Goal: Information Seeking & Learning: Learn about a topic

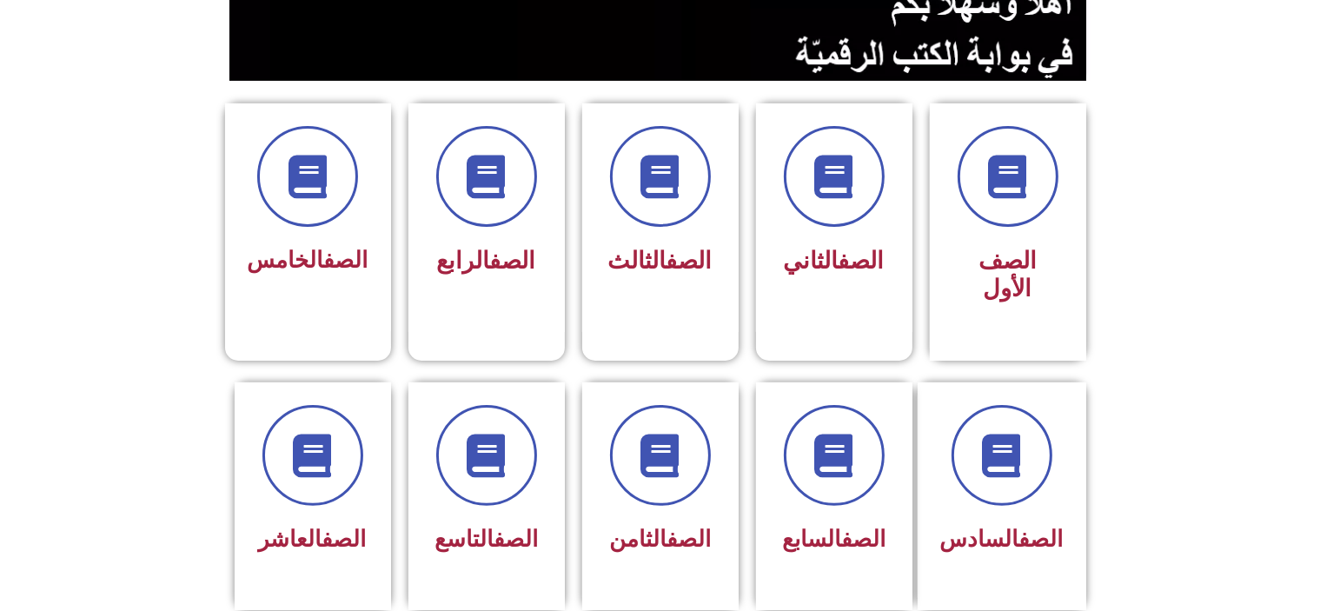
scroll to position [389, 0]
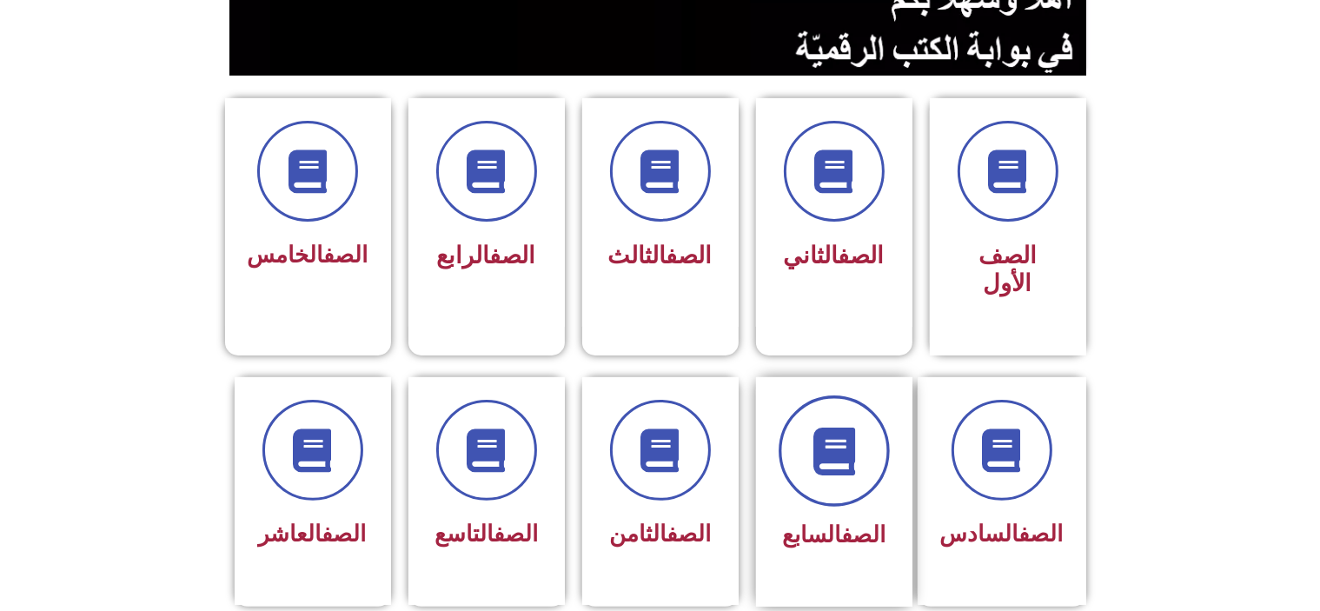
click at [828, 461] on span at bounding box center [834, 451] width 111 height 111
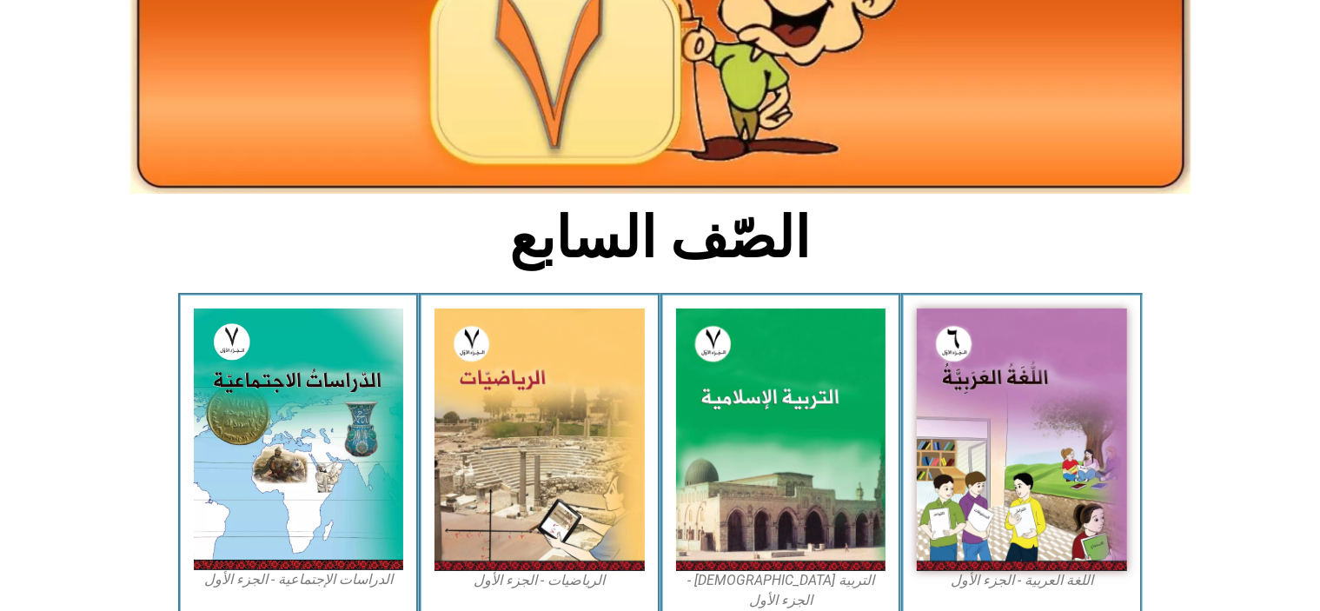
scroll to position [280, 0]
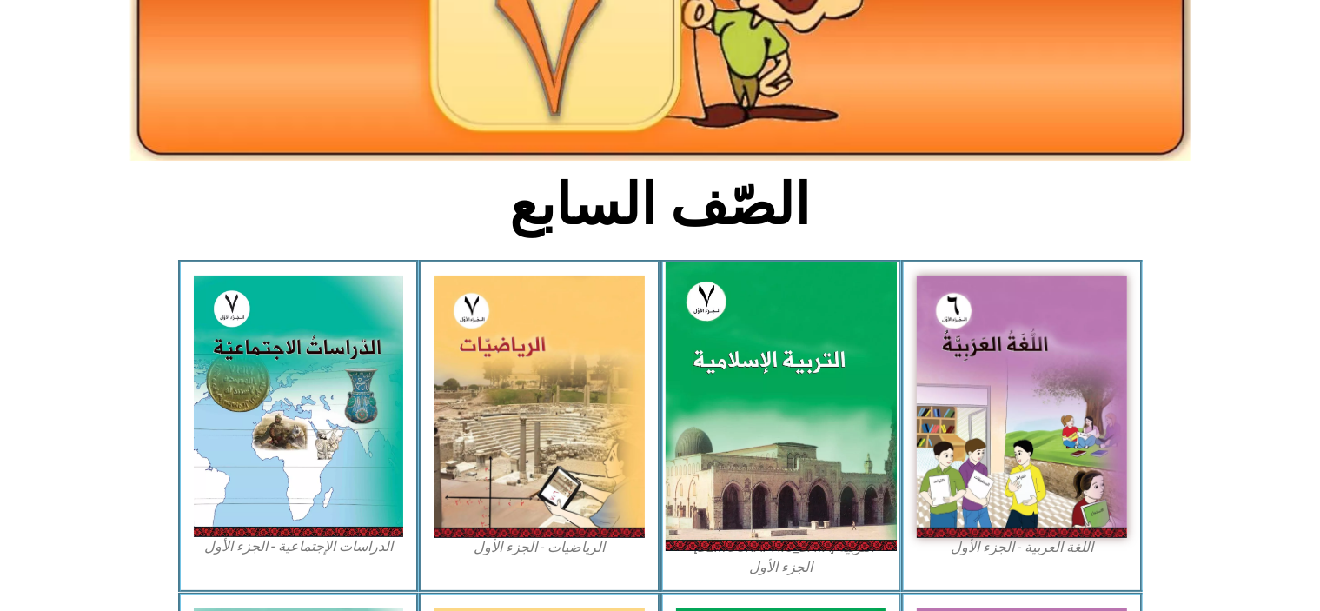
click at [838, 329] on img at bounding box center [780, 407] width 231 height 289
click at [821, 321] on img at bounding box center [780, 407] width 231 height 289
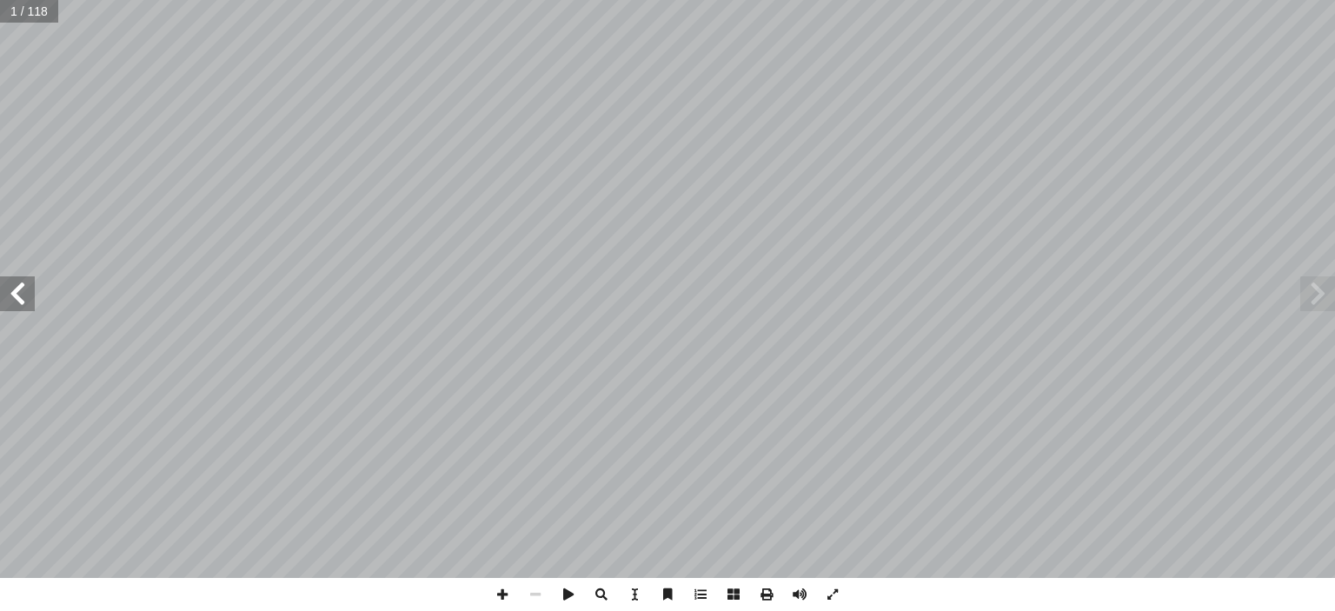
click at [17, 309] on span at bounding box center [17, 293] width 35 height 35
click at [17, 310] on span at bounding box center [17, 293] width 35 height 35
click at [19, 309] on span at bounding box center [17, 293] width 35 height 35
click at [19, 289] on span at bounding box center [17, 293] width 35 height 35
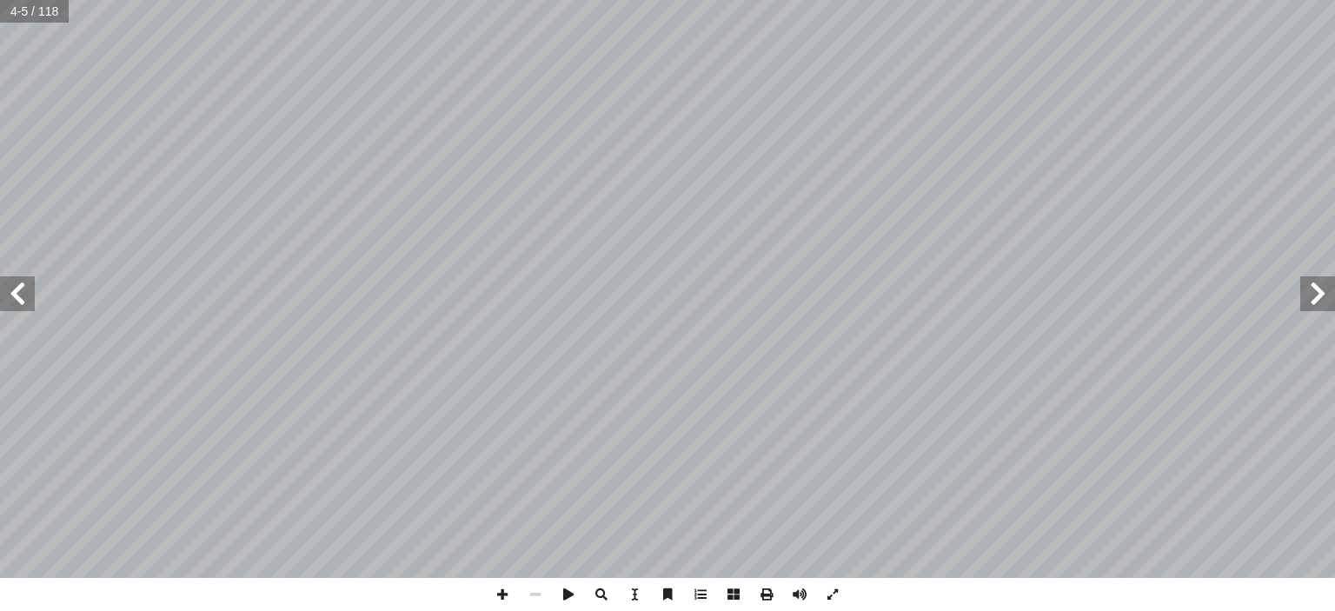
click at [19, 289] on span at bounding box center [17, 293] width 35 height 35
click at [502, 595] on span at bounding box center [502, 594] width 33 height 33
click at [508, 589] on span at bounding box center [502, 594] width 33 height 33
click at [501, 602] on span at bounding box center [502, 594] width 33 height 33
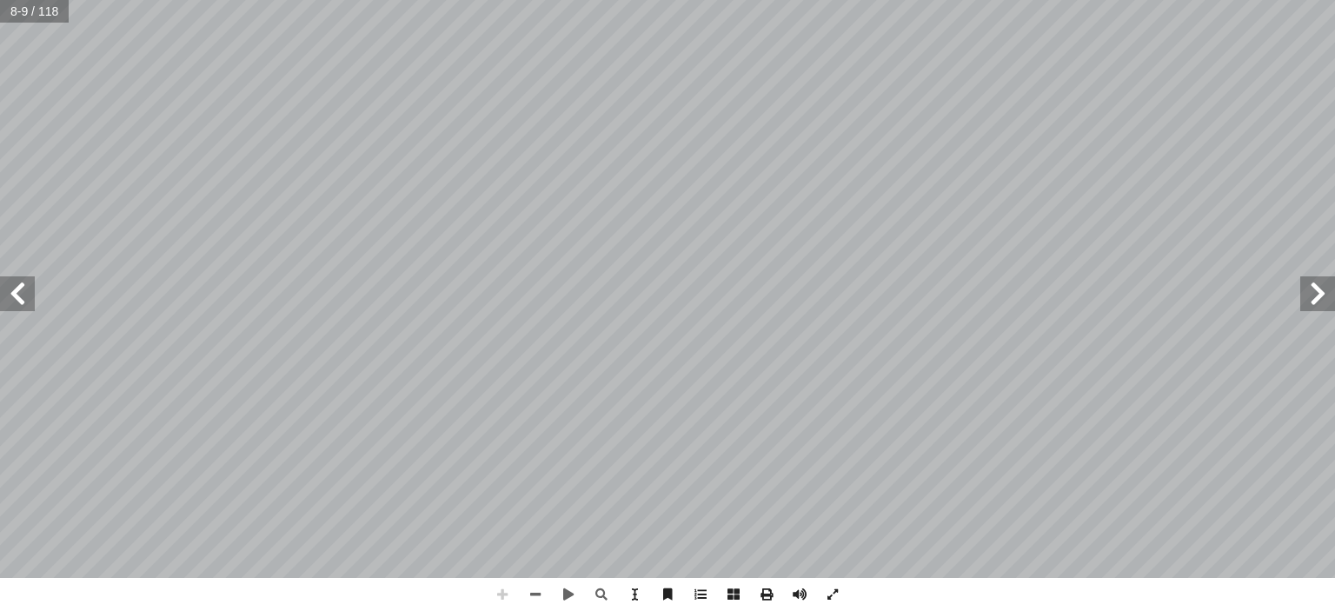
click at [501, 592] on span at bounding box center [502, 594] width 33 height 33
click at [538, 594] on span at bounding box center [535, 594] width 33 height 33
click at [500, 599] on span at bounding box center [502, 594] width 33 height 33
